Goal: Navigation & Orientation: Find specific page/section

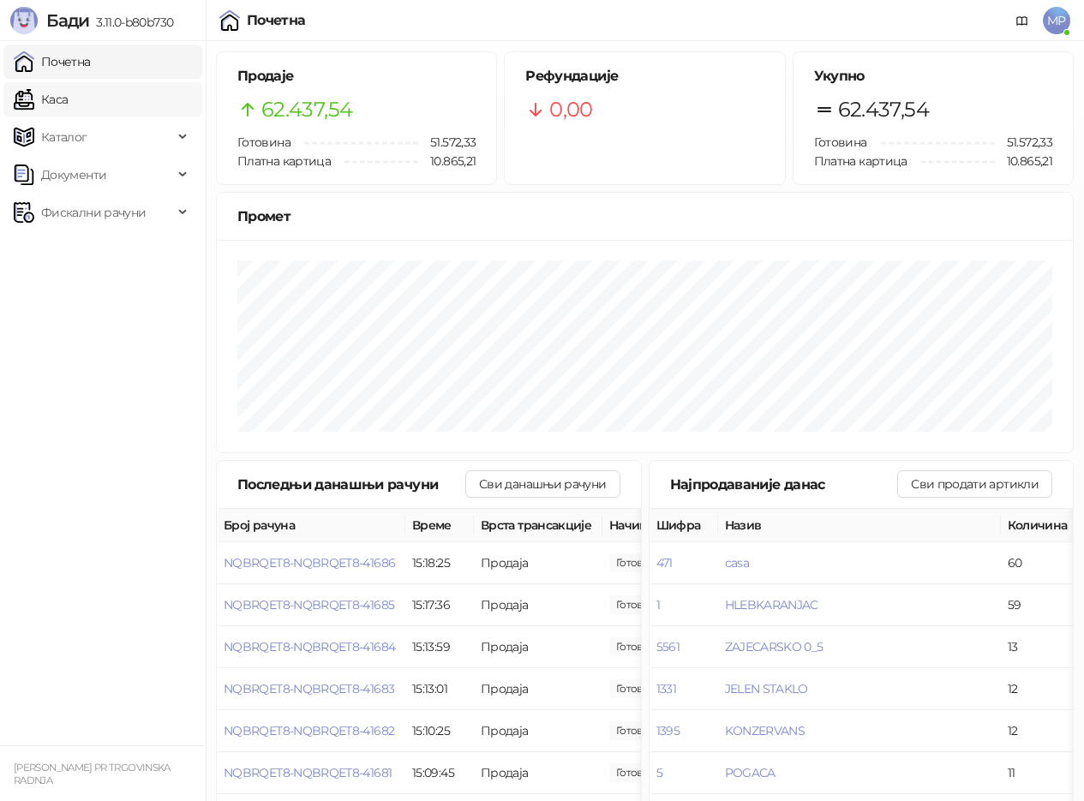
click at [68, 92] on link "Каса" at bounding box center [41, 99] width 54 height 34
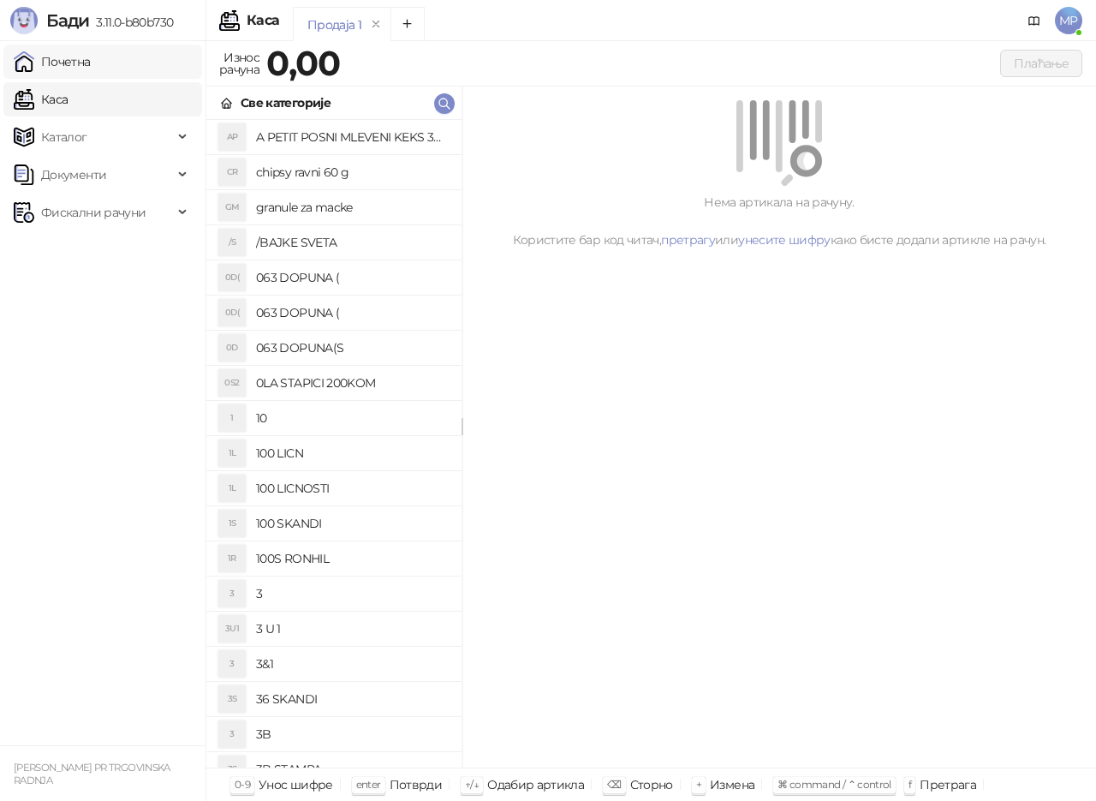
click at [91, 66] on link "Почетна" at bounding box center [52, 62] width 77 height 34
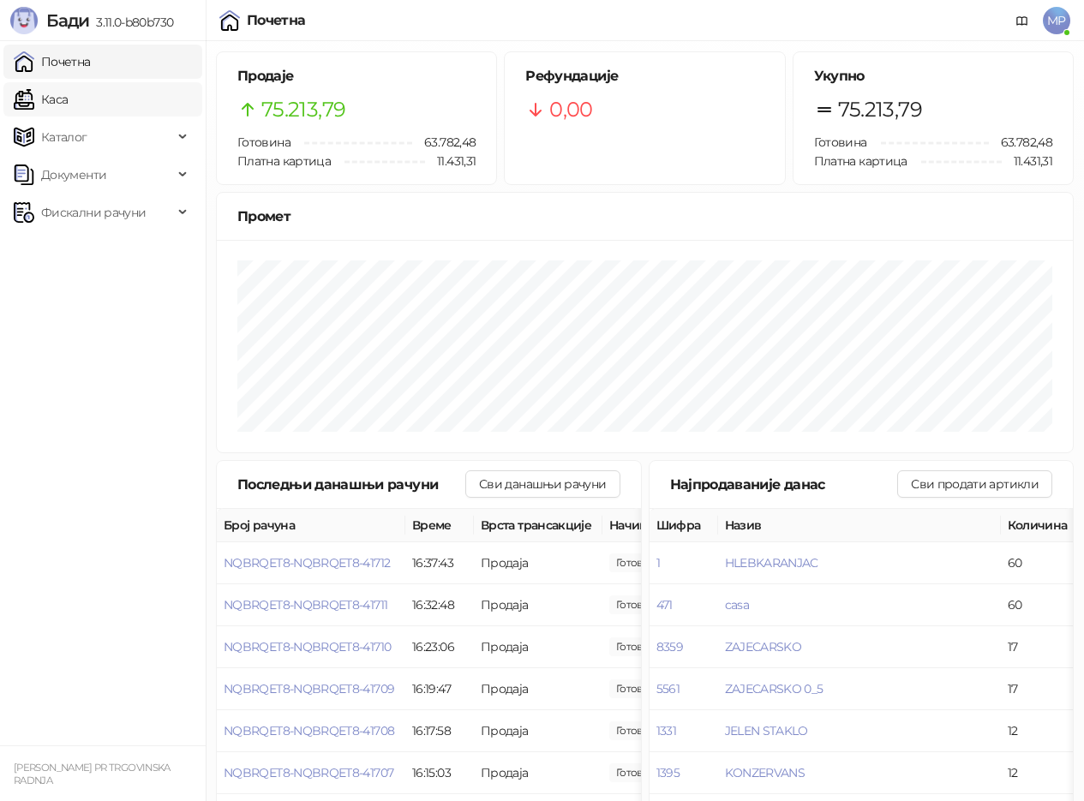
click at [68, 94] on link "Каса" at bounding box center [41, 99] width 54 height 34
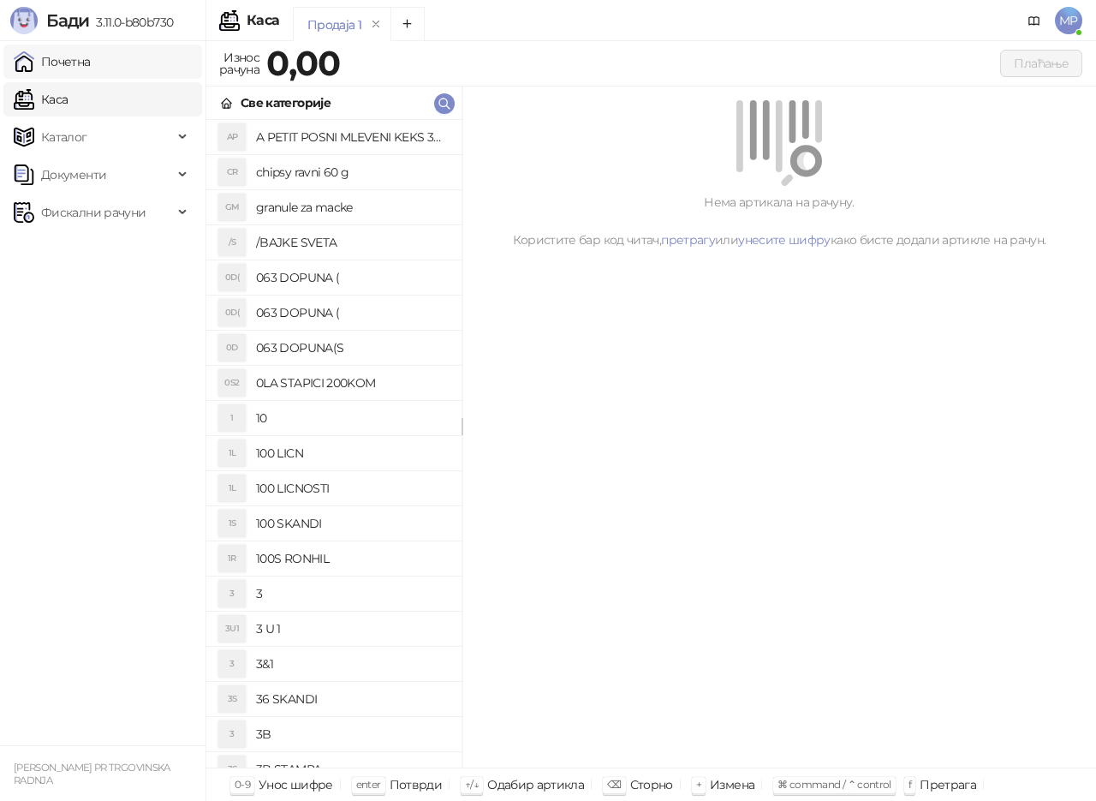
click at [91, 61] on link "Почетна" at bounding box center [52, 62] width 77 height 34
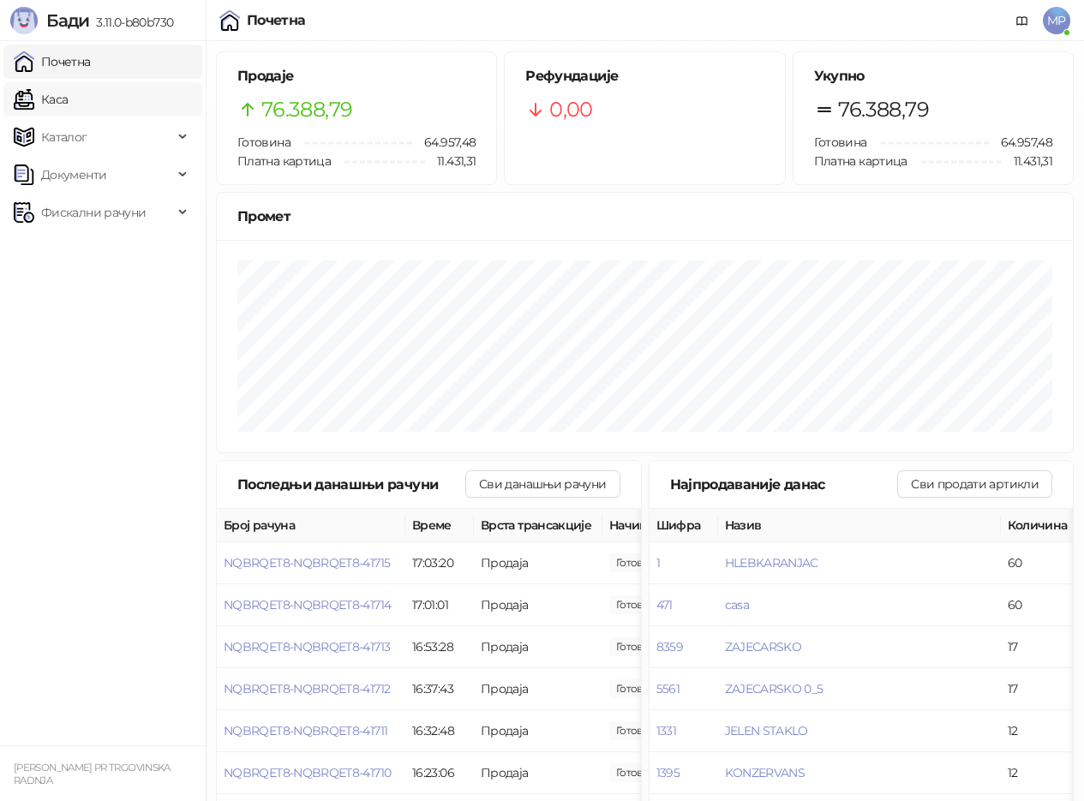
click at [68, 95] on link "Каса" at bounding box center [41, 99] width 54 height 34
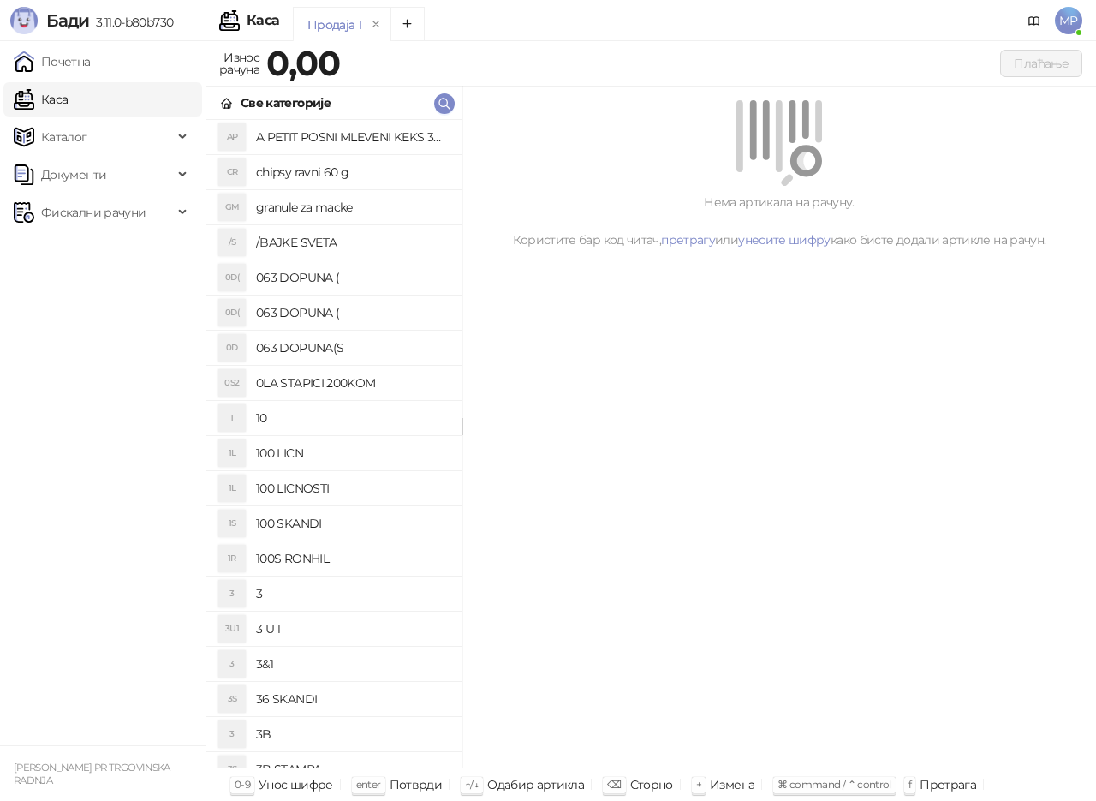
click at [68, 96] on link "Каса" at bounding box center [41, 99] width 54 height 34
click at [91, 61] on link "Почетна" at bounding box center [52, 62] width 77 height 34
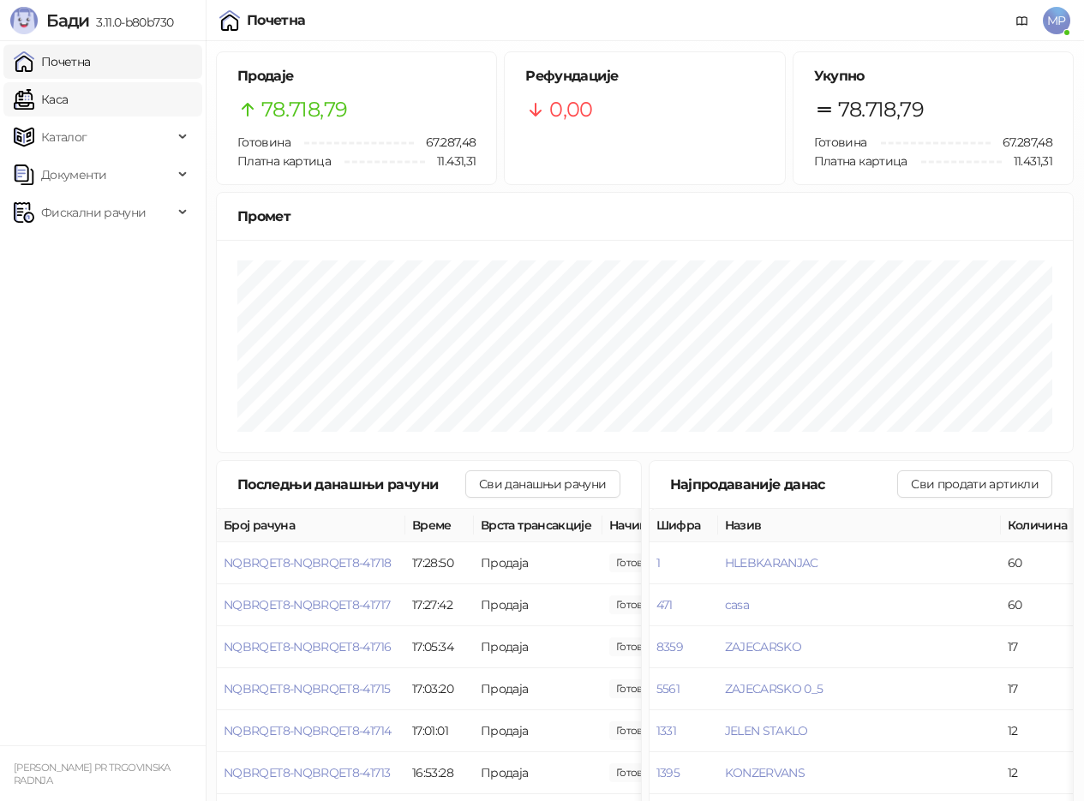
click at [68, 95] on link "Каса" at bounding box center [41, 99] width 54 height 34
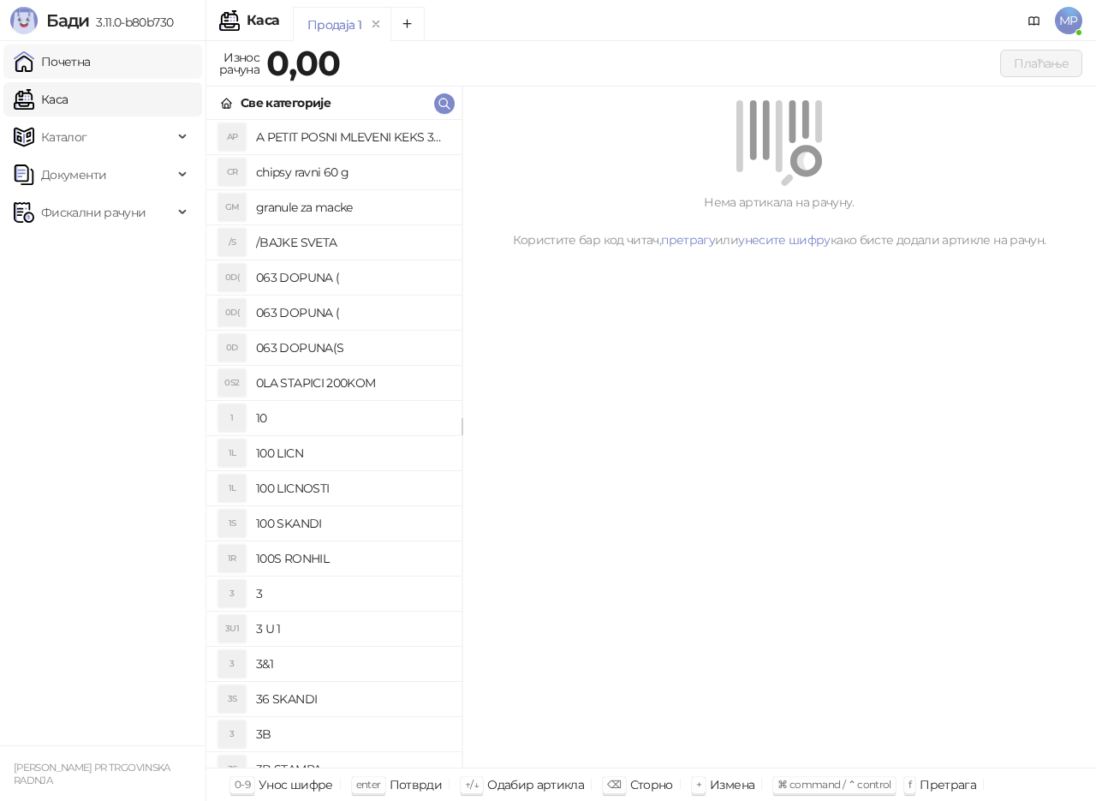
click at [87, 62] on link "Почетна" at bounding box center [52, 62] width 77 height 34
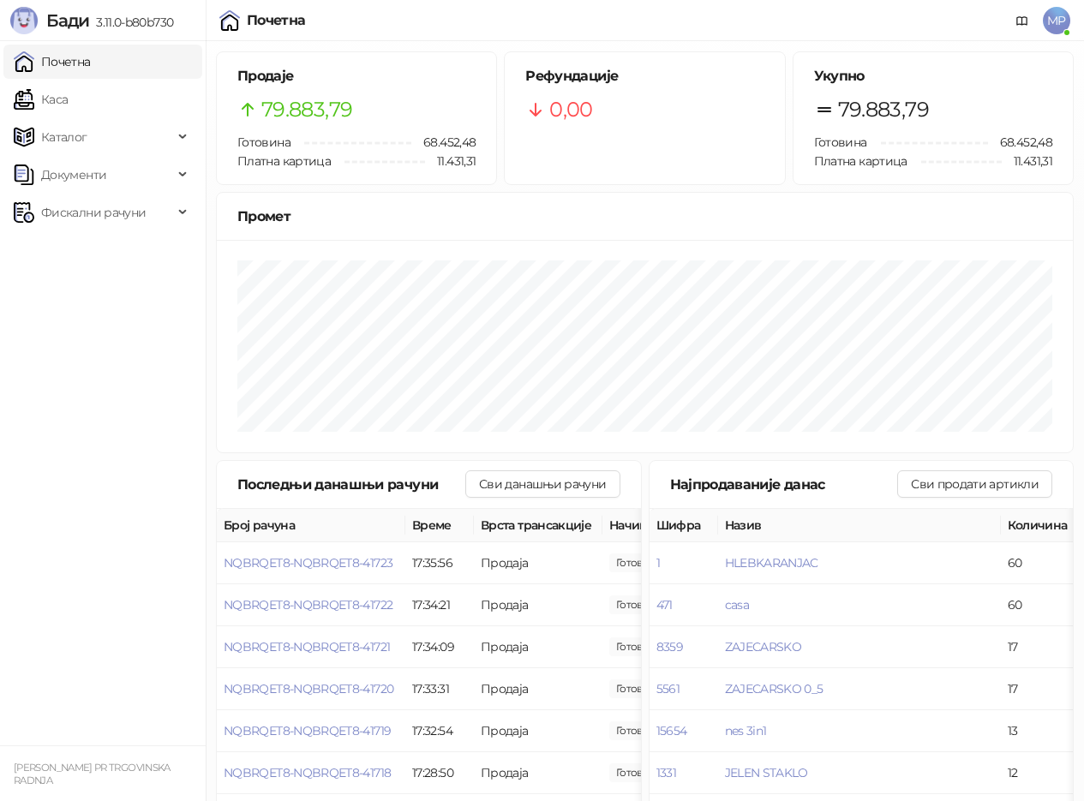
drag, startPoint x: 105, startPoint y: 99, endPoint x: 98, endPoint y: 75, distance: 25.2
click at [68, 101] on link "Каса" at bounding box center [41, 99] width 54 height 34
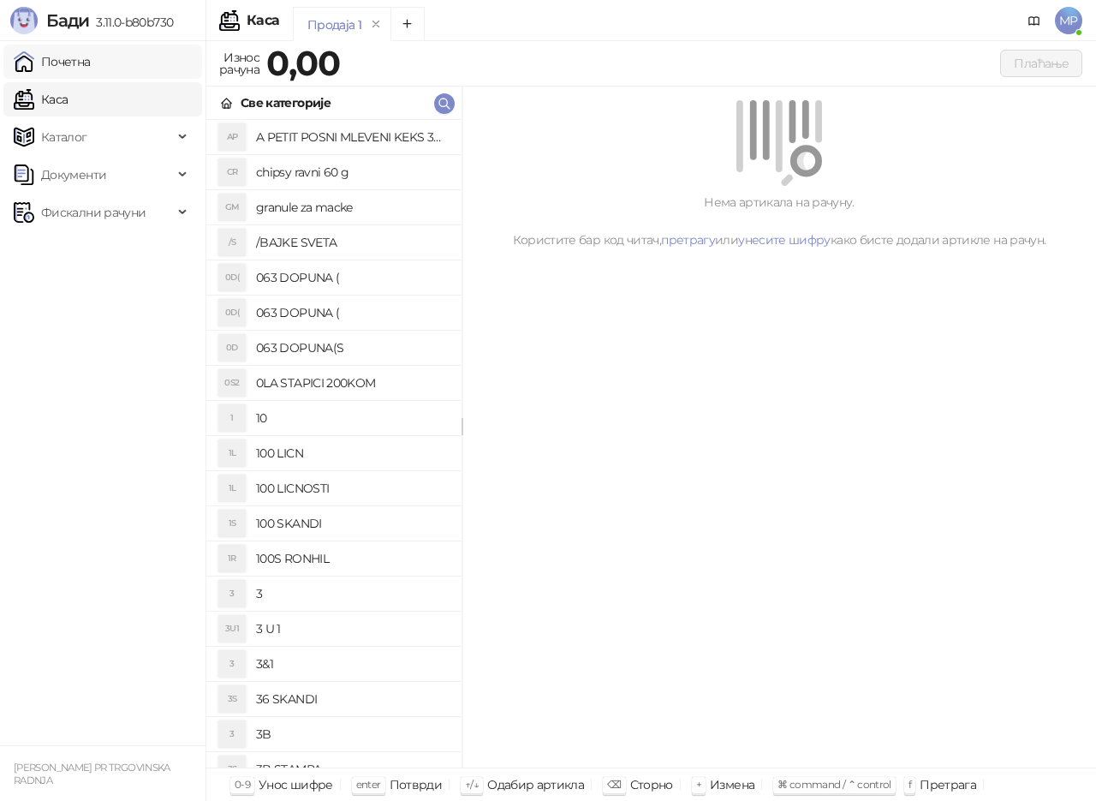
click at [91, 59] on link "Почетна" at bounding box center [52, 62] width 77 height 34
